Goal: Task Accomplishment & Management: Manage account settings

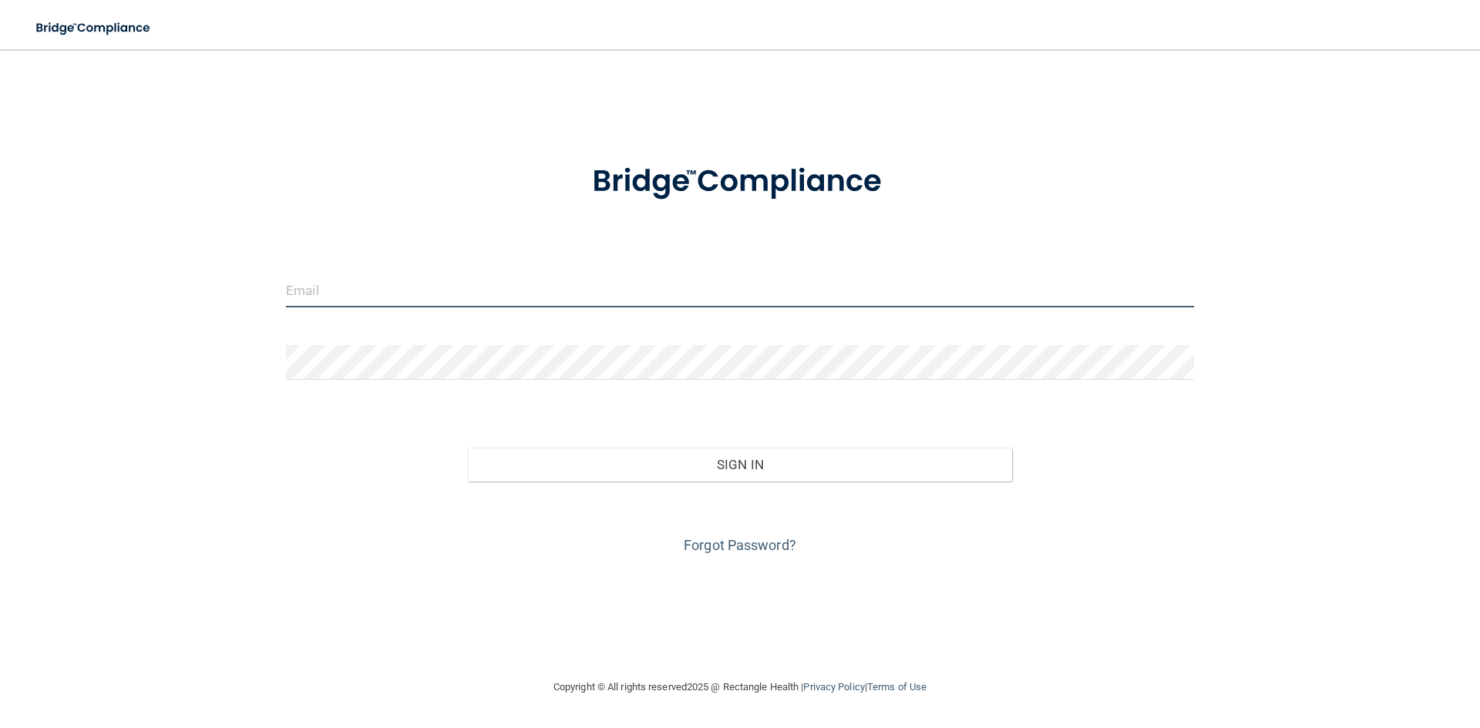
click at [439, 304] on input "email" at bounding box center [740, 290] width 908 height 35
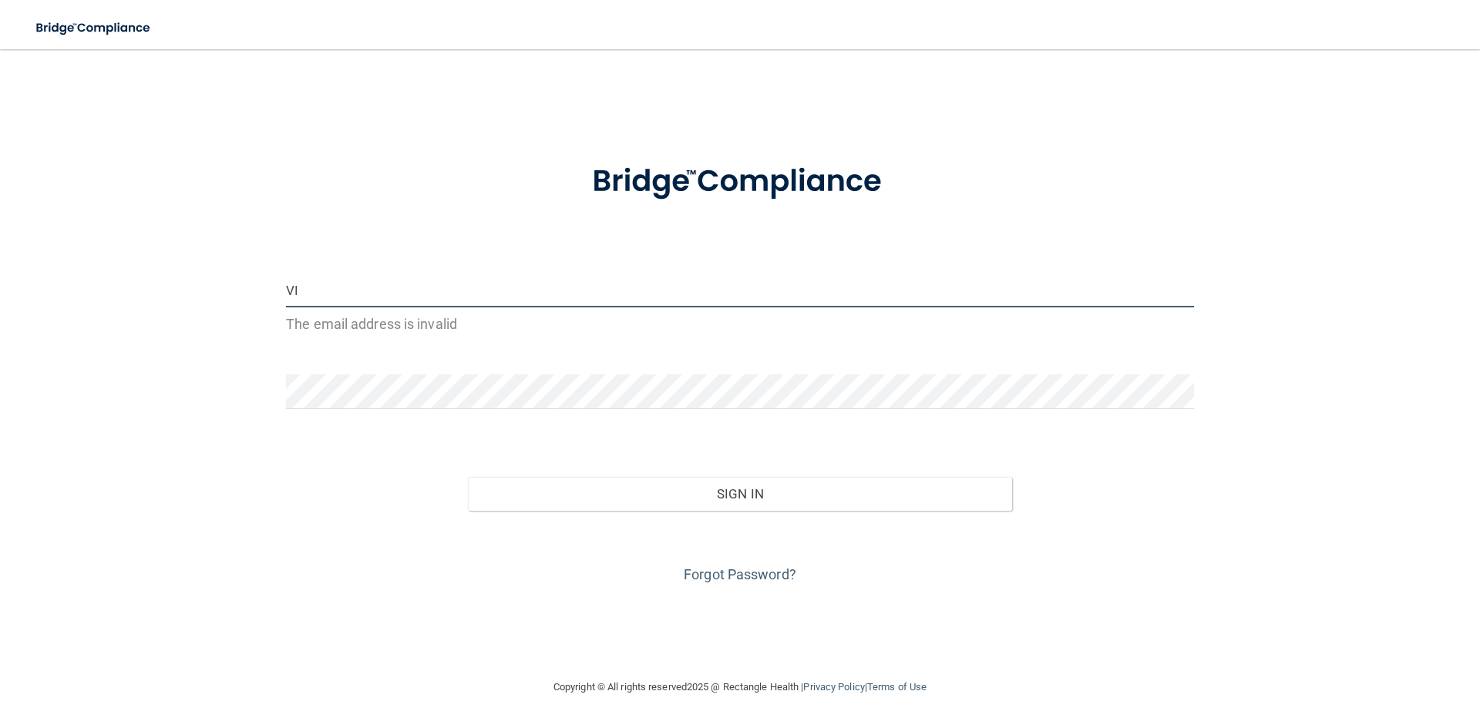
type input "V"
type input "Y"
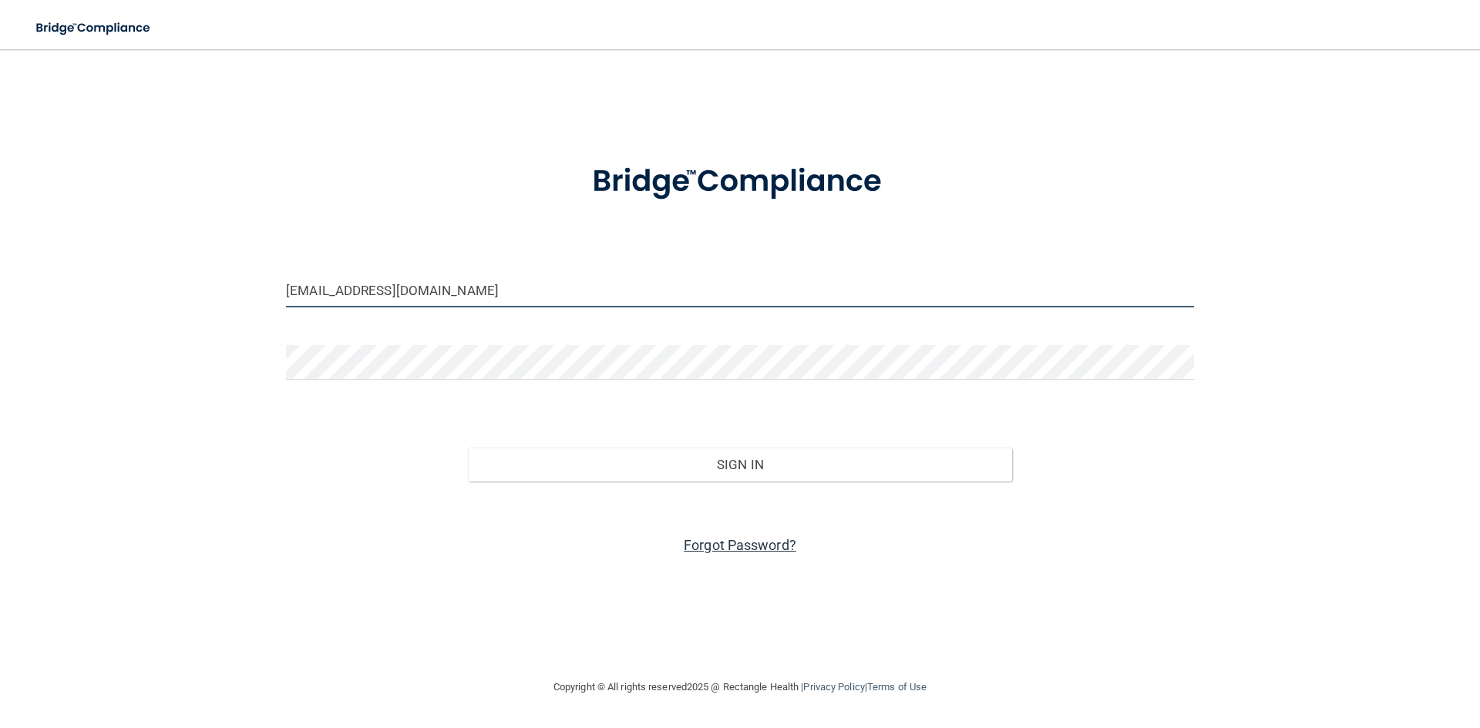
type input "[EMAIL_ADDRESS][DOMAIN_NAME]"
click at [703, 548] on link "Forgot Password?" at bounding box center [740, 545] width 113 height 16
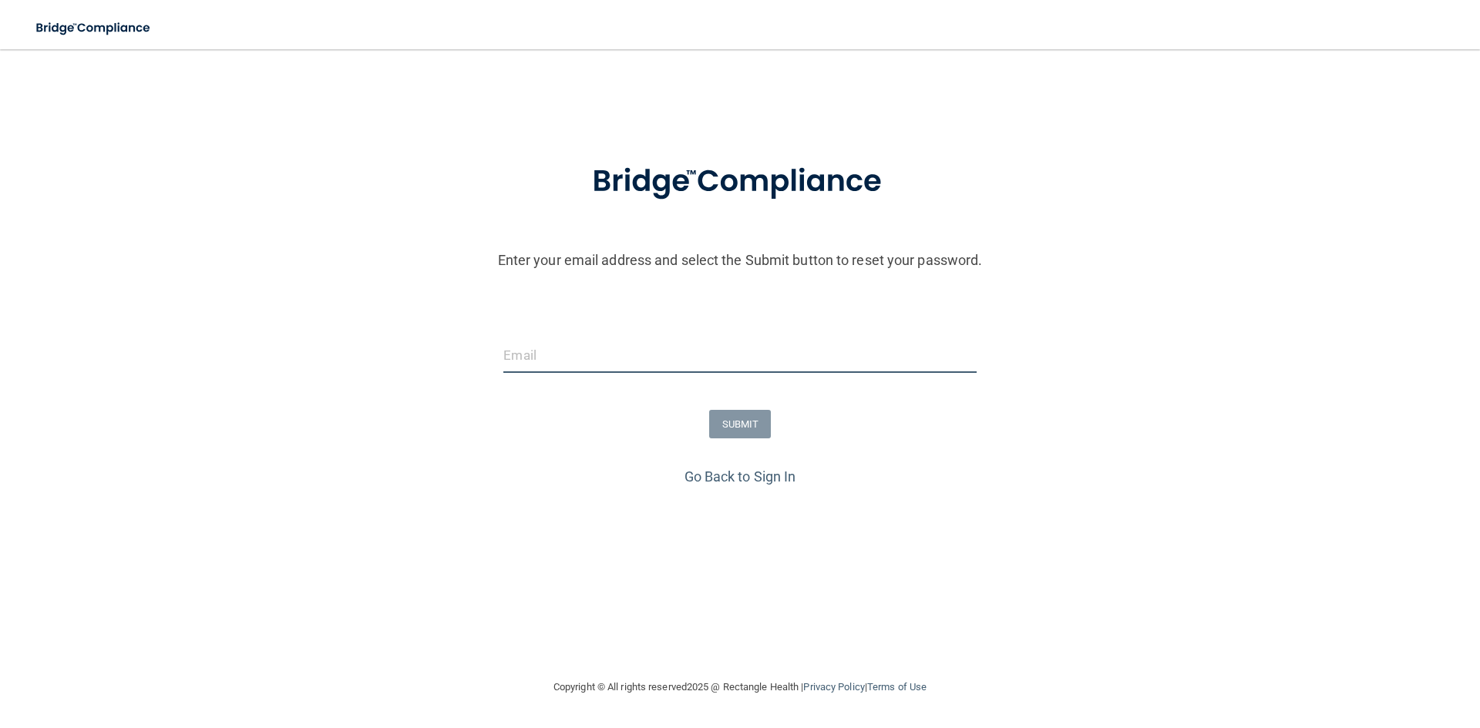
click at [688, 363] on input "email" at bounding box center [739, 355] width 472 height 35
type input "[EMAIL_ADDRESS][DOMAIN_NAME]"
click at [730, 425] on button "SUBMIT" at bounding box center [740, 424] width 62 height 29
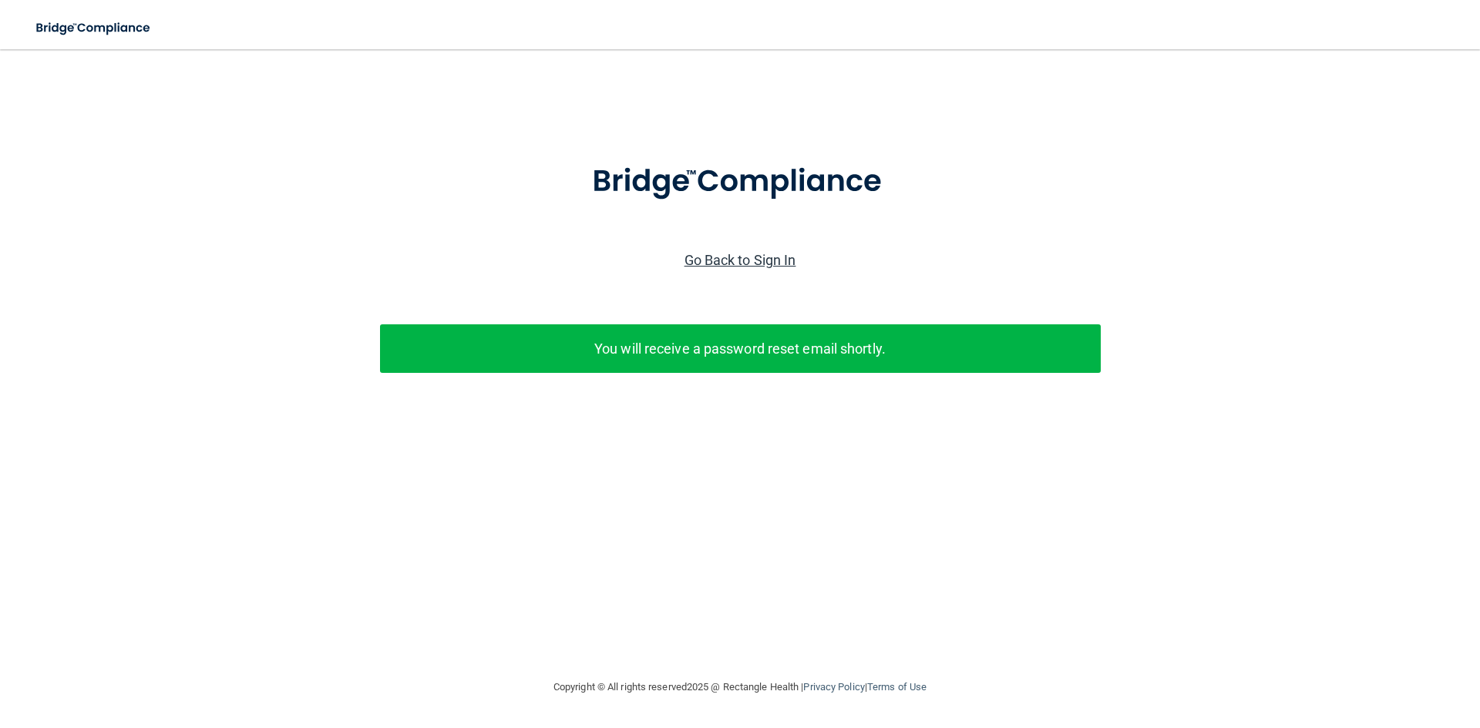
click at [756, 264] on link "Go Back to Sign In" at bounding box center [740, 260] width 112 height 16
